Goal: Check status: Check status

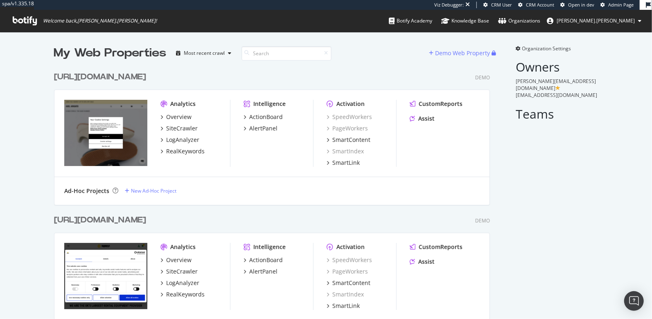
scroll to position [12956, 442]
click at [258, 55] on input at bounding box center [286, 53] width 90 height 14
type input "[DATE]"
click at [87, 75] on div "[DATE] [URL][DOMAIN_NAME]" at bounding box center [116, 77] width 124 height 12
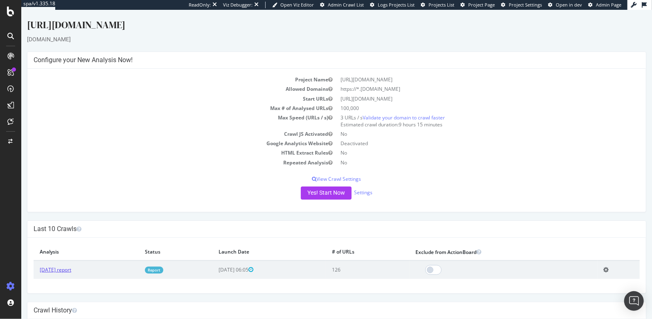
click at [61, 267] on link "[DATE] report" at bounding box center [55, 269] width 32 height 7
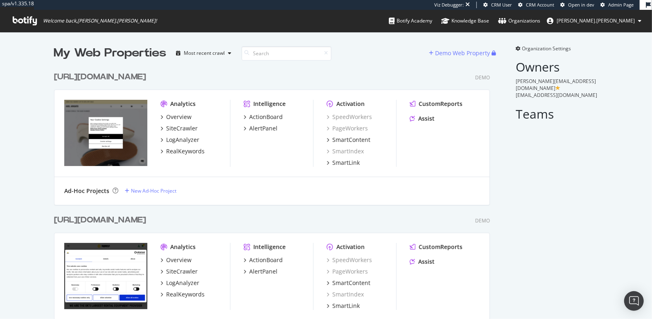
scroll to position [63, 0]
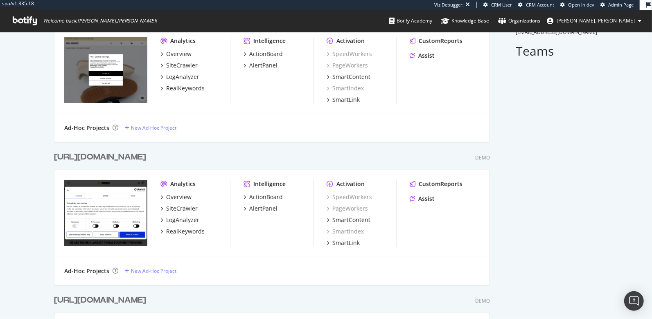
click at [84, 299] on div "[URL][DOMAIN_NAME]" at bounding box center [100, 301] width 92 height 12
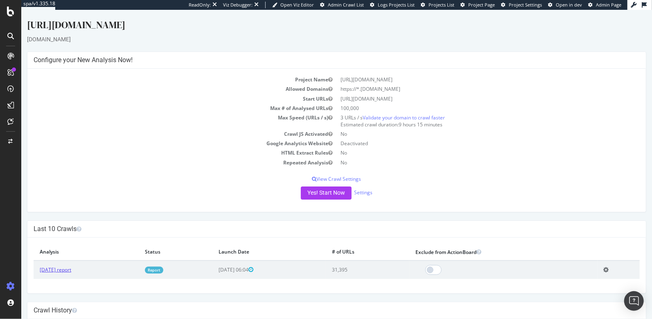
click at [66, 272] on link "[DATE] report" at bounding box center [55, 269] width 32 height 7
